Goal: Transaction & Acquisition: Purchase product/service

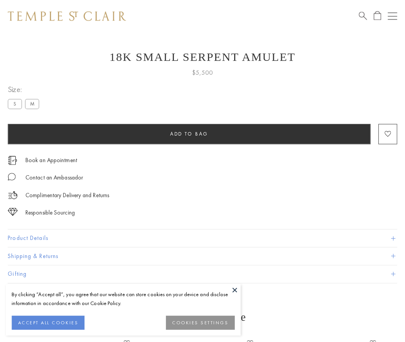
scroll to position [31, 0]
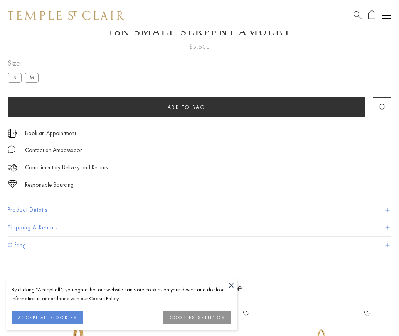
click at [186, 107] on span "Add to bag" at bounding box center [187, 107] width 38 height 7
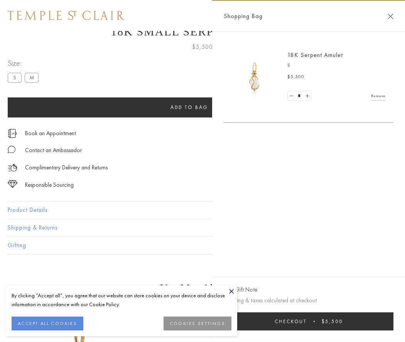
click at [314, 321] on span "submit" at bounding box center [313, 321] width 1 height 1
